Goal: Task Accomplishment & Management: Use online tool/utility

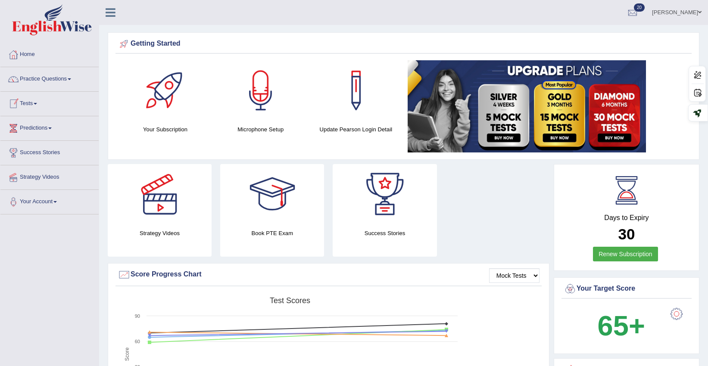
click at [39, 105] on link "Tests" at bounding box center [49, 103] width 98 height 22
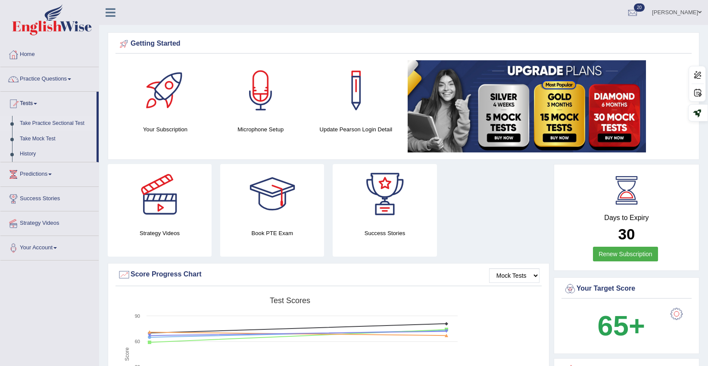
click at [42, 123] on link "Take Practice Sectional Test" at bounding box center [56, 124] width 81 height 16
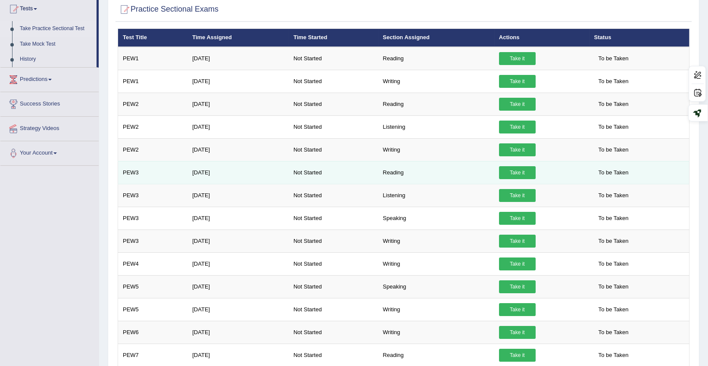
scroll to position [96, 0]
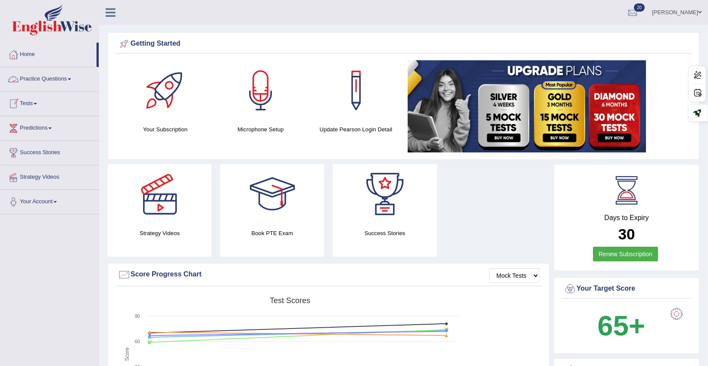
click at [37, 103] on span at bounding box center [35, 104] width 3 height 2
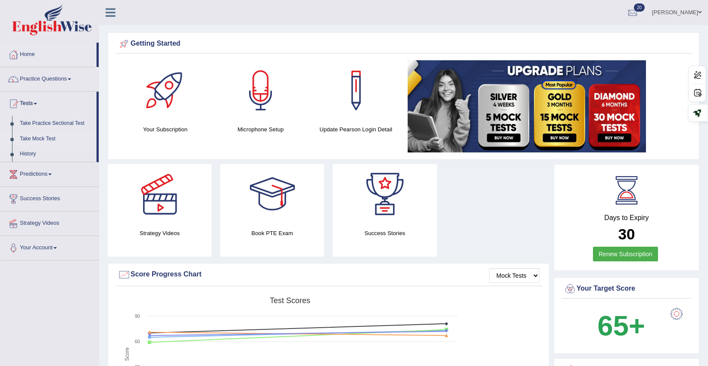
click at [44, 135] on link "Take Mock Test" at bounding box center [56, 139] width 81 height 16
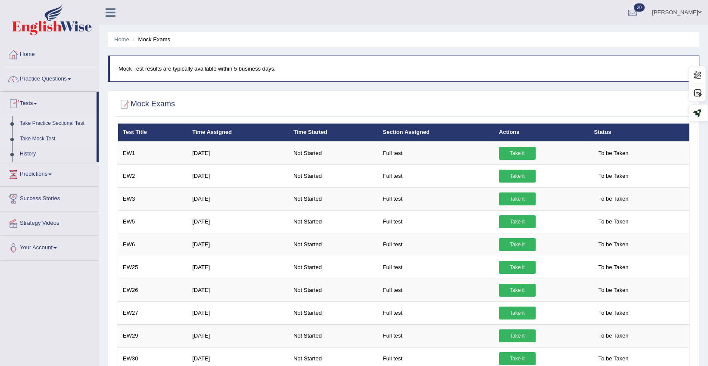
click at [32, 121] on link "Take Practice Sectional Test" at bounding box center [56, 124] width 81 height 16
click at [48, 120] on link "Take Practice Sectional Test" at bounding box center [56, 124] width 81 height 16
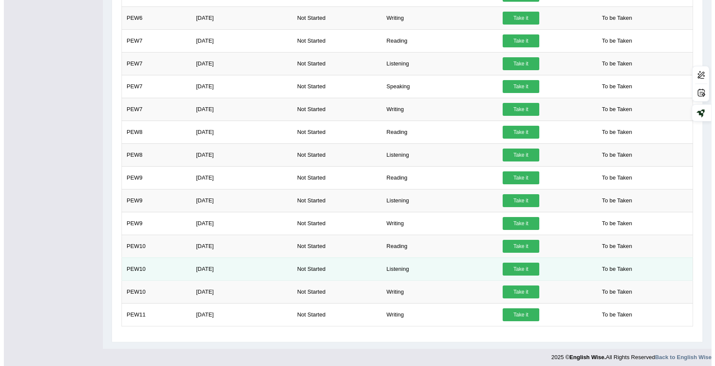
scroll to position [361, 0]
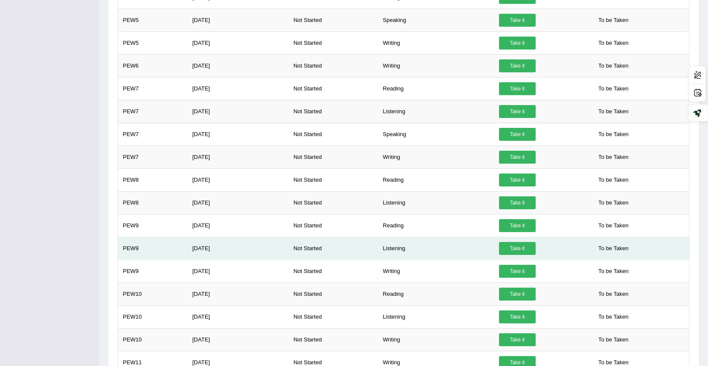
click at [518, 243] on link "Take it" at bounding box center [517, 248] width 37 height 13
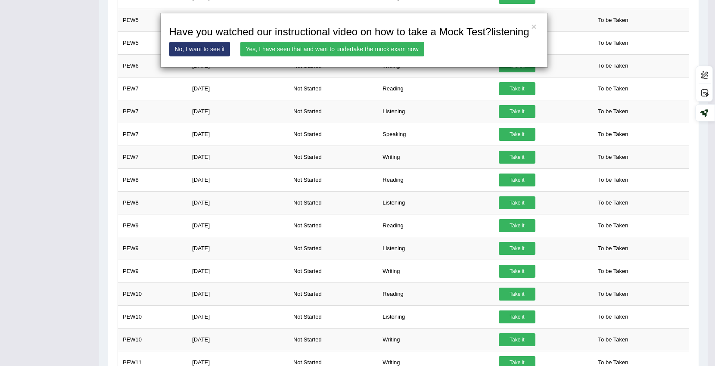
click at [392, 52] on link "Yes, I have seen that and want to undertake the mock exam now" at bounding box center [332, 49] width 184 height 15
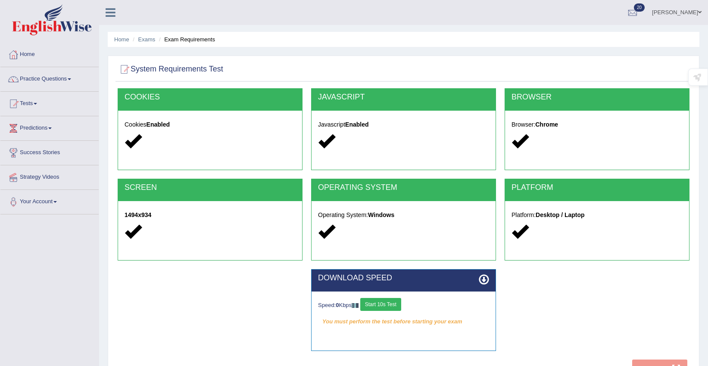
click at [377, 306] on button "Start 10s Test" at bounding box center [380, 304] width 41 height 13
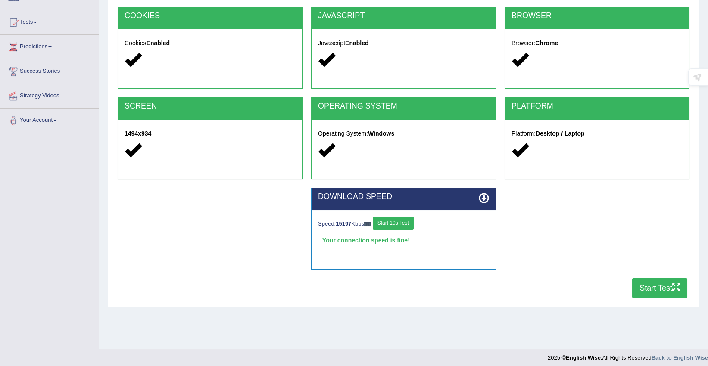
scroll to position [86, 0]
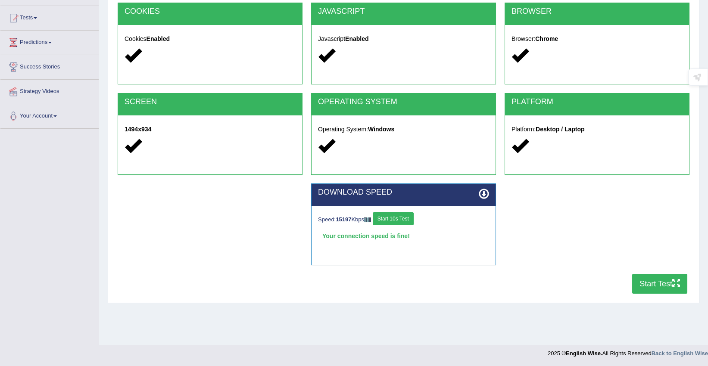
click at [641, 283] on button "Start Test" at bounding box center [659, 284] width 55 height 20
